Goal: Information Seeking & Learning: Learn about a topic

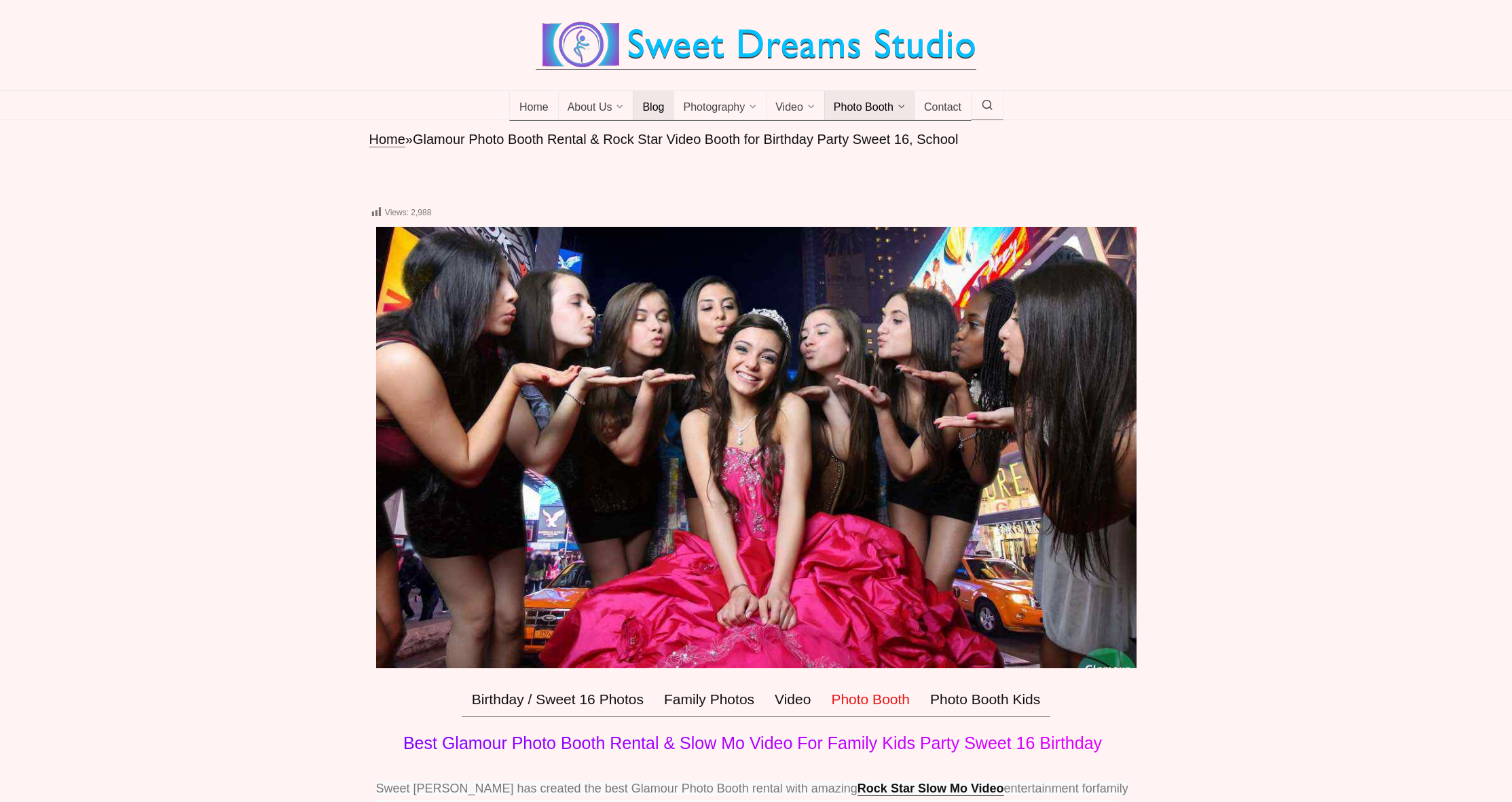
click at [654, 115] on span "Blog" at bounding box center [653, 108] width 21 height 14
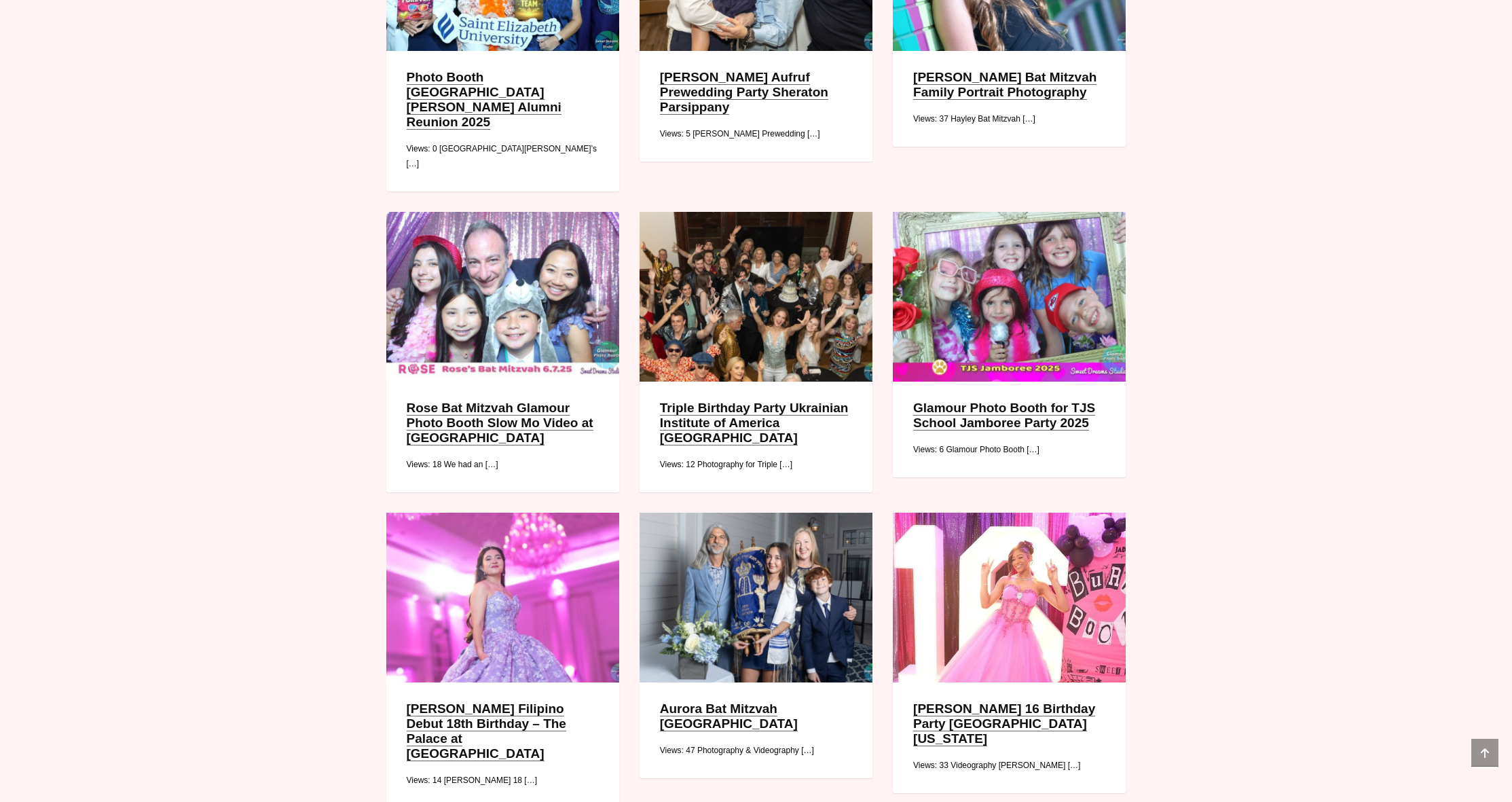
scroll to position [1447, 0]
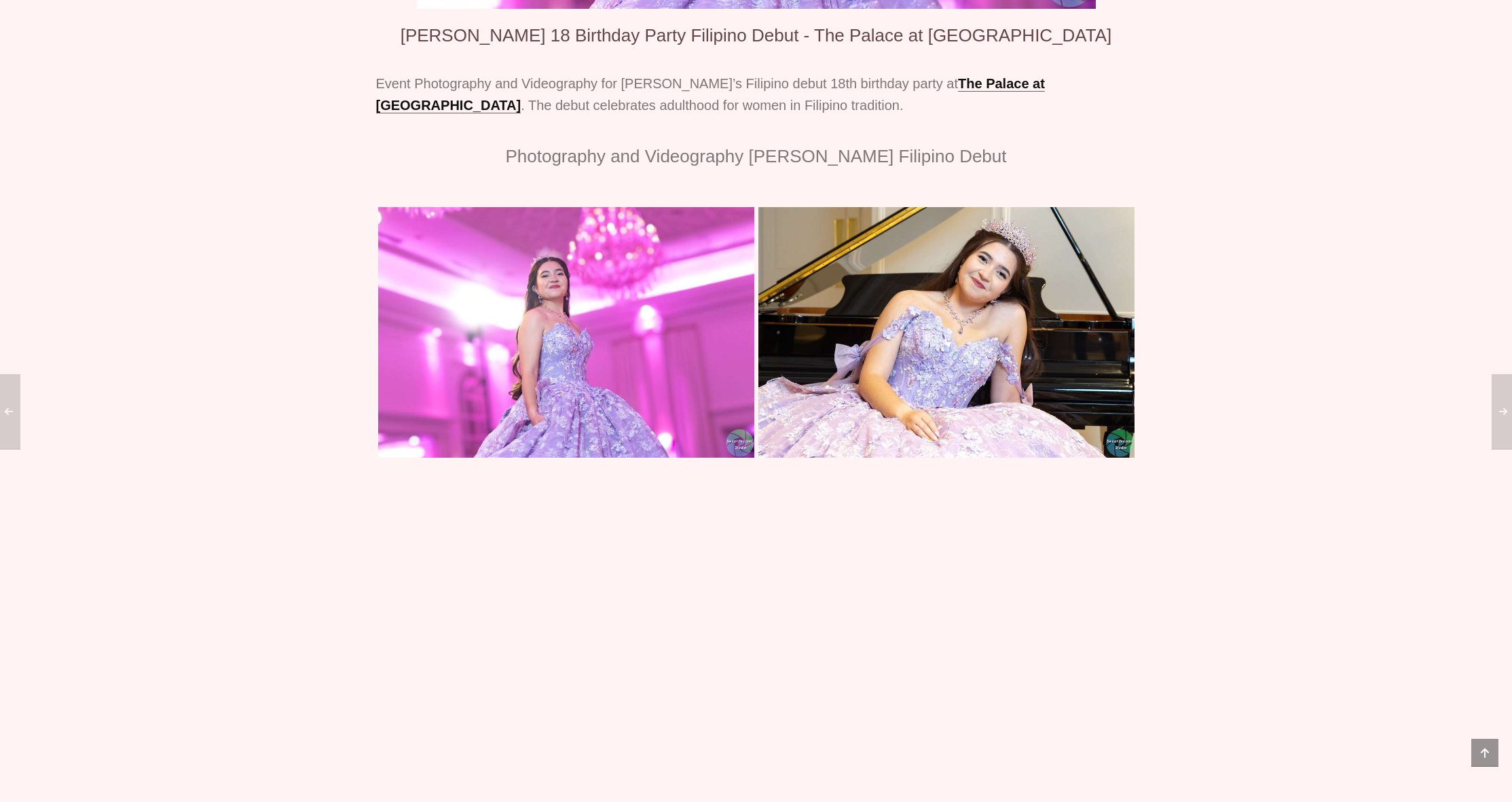
scroll to position [378, 0]
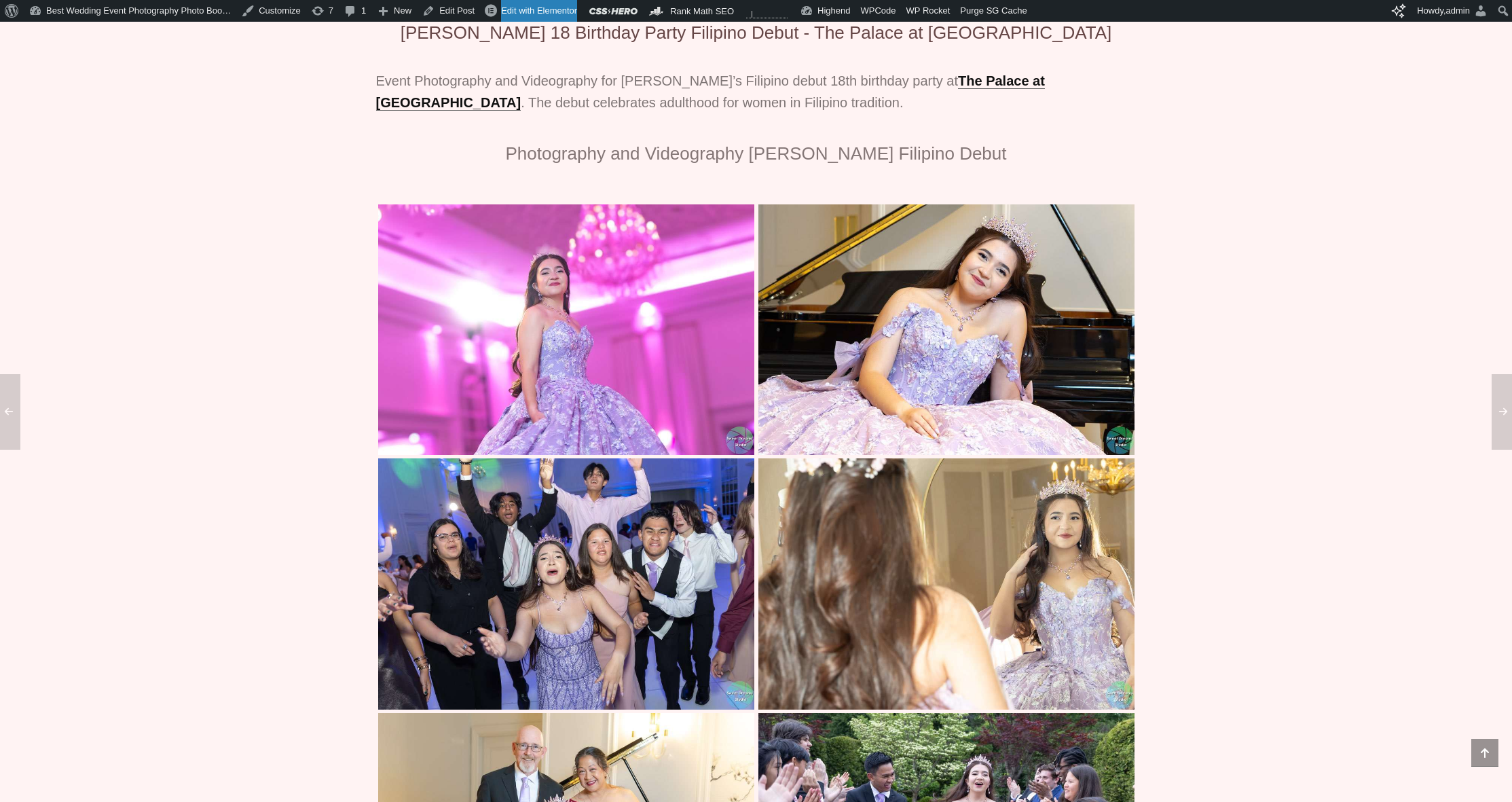
scroll to position [395, 0]
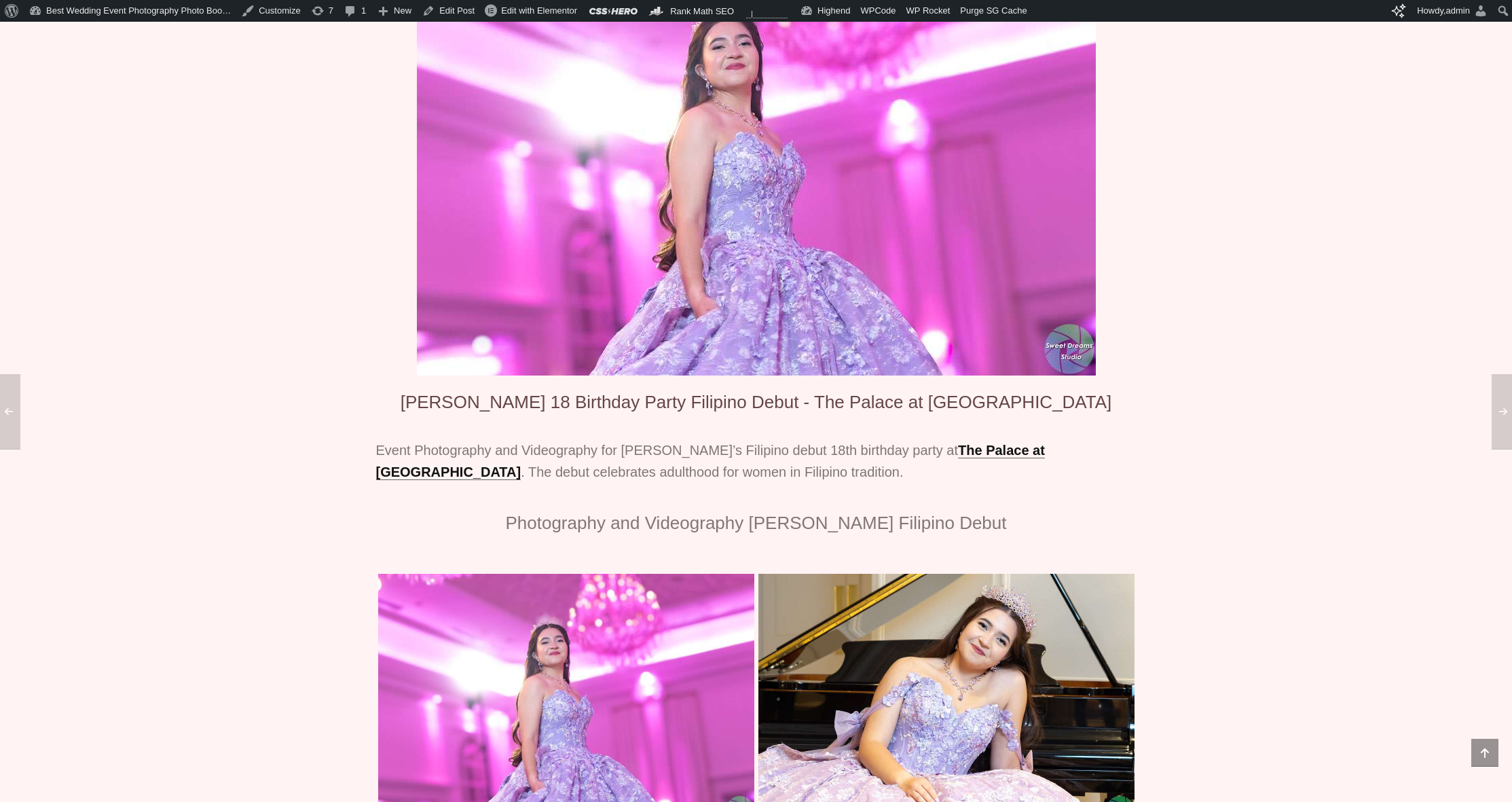
click at [677, 483] on p "Event Photography and Videography for [PERSON_NAME]’s Filipino debut 18th birth…" at bounding box center [756, 461] width 761 height 44
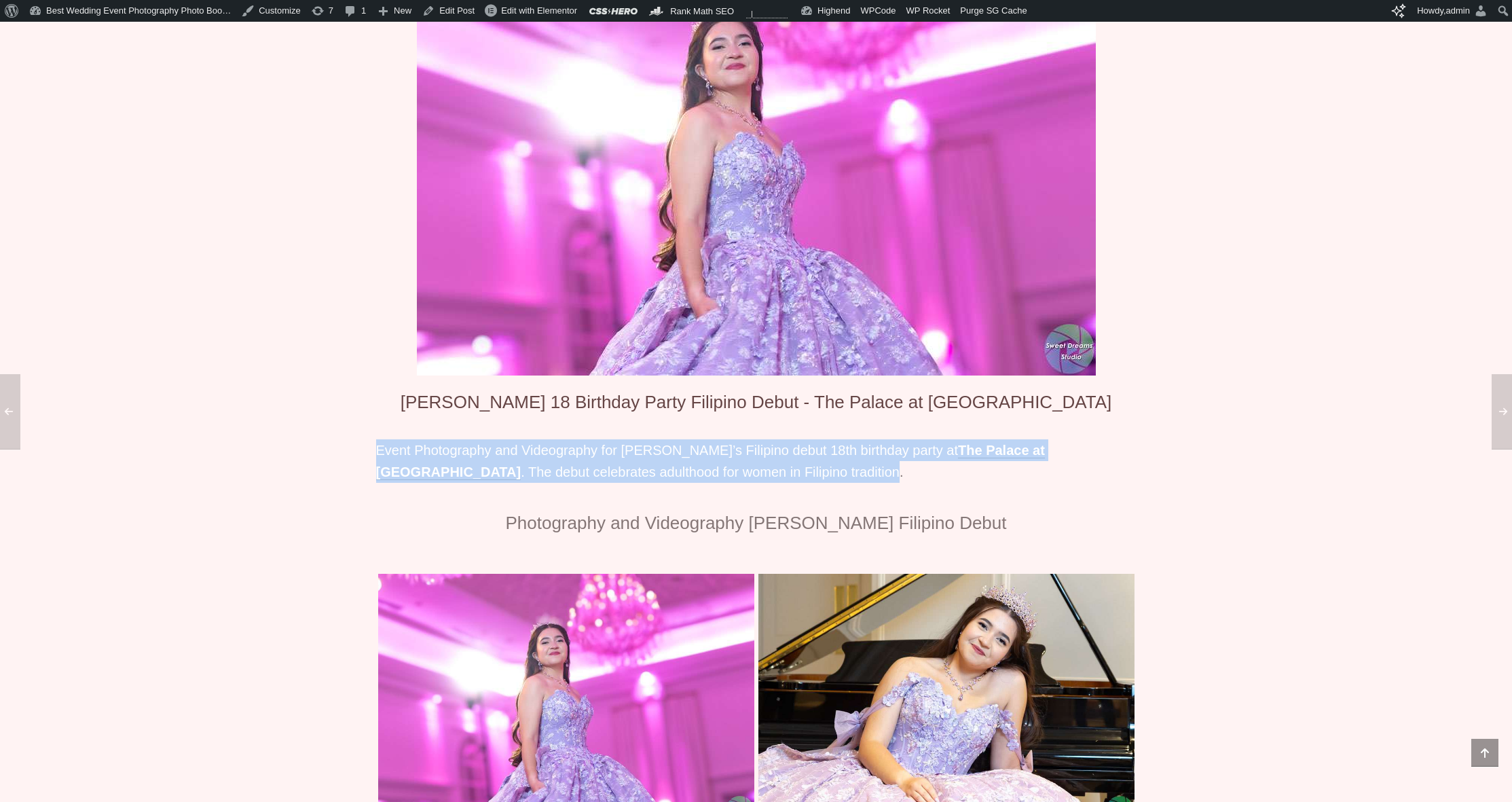
drag, startPoint x: 721, startPoint y: 490, endPoint x: 380, endPoint y: 473, distance: 341.4
click at [380, 473] on p "Event Photography and Videography for [PERSON_NAME]’s Filipino debut 18th birth…" at bounding box center [756, 461] width 761 height 44
copy p "Event Photography and Videography for [PERSON_NAME]’s Filipino debut 18th birth…"
